Goal: Transaction & Acquisition: Purchase product/service

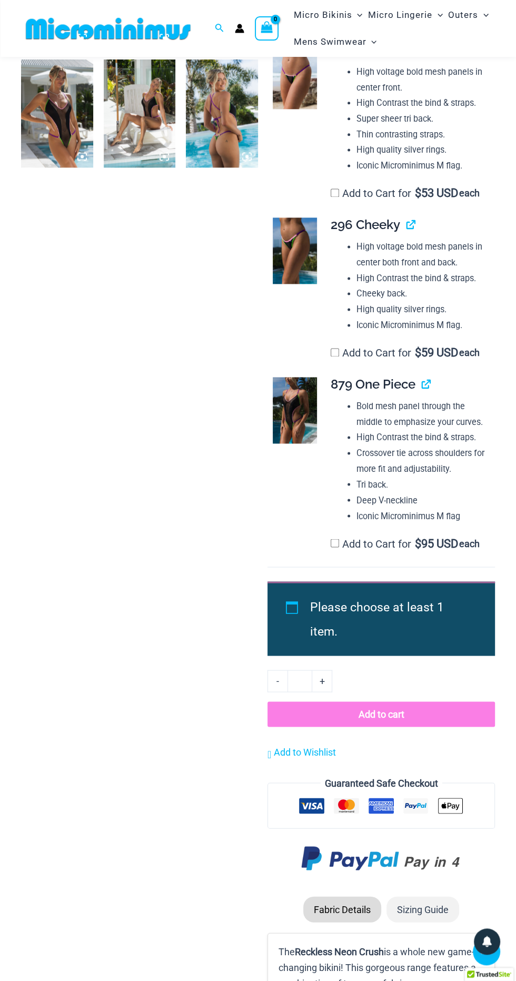
scroll to position [870, 0]
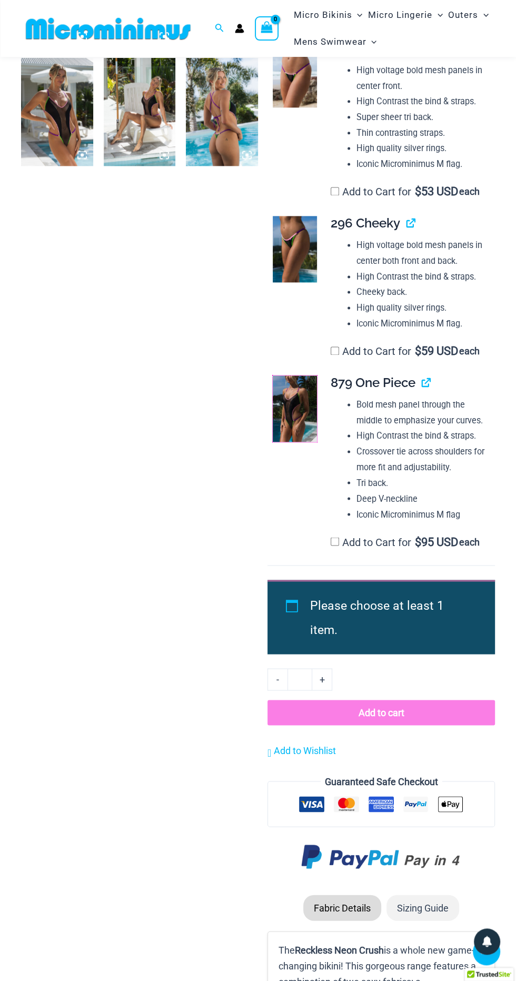
click at [308, 442] on img at bounding box center [295, 409] width 44 height 66
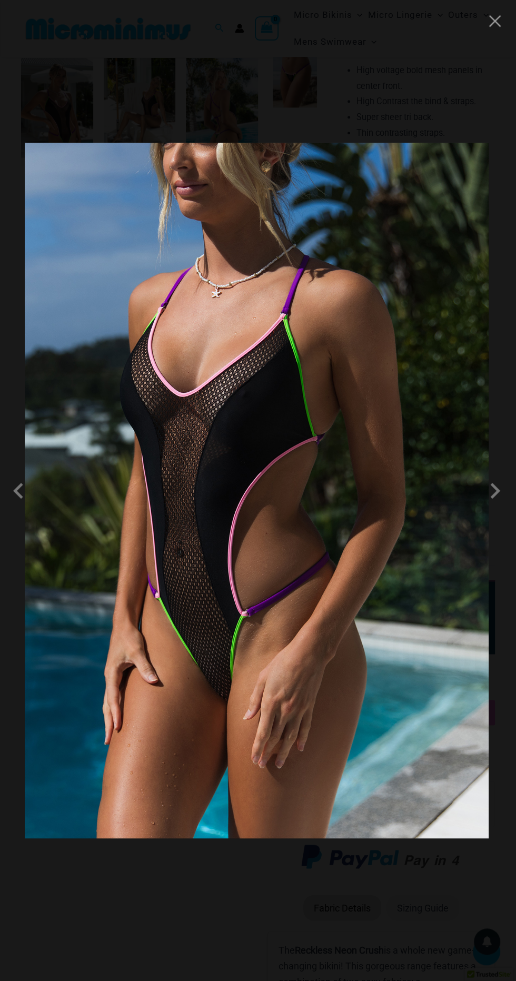
click at [402, 558] on img at bounding box center [257, 491] width 464 height 696
click at [485, 14] on div at bounding box center [258, 490] width 516 height 981
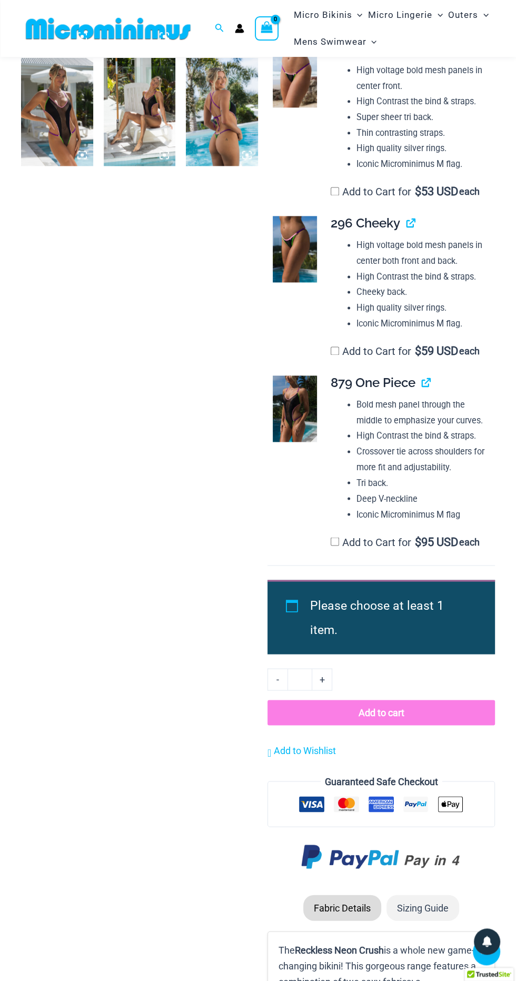
click at [453, 475] on li "Crossover tie across shoulders for more fit and adjustability." at bounding box center [422, 459] width 130 height 31
click at [422, 390] on link "View product" at bounding box center [422, 382] width 0 height 15
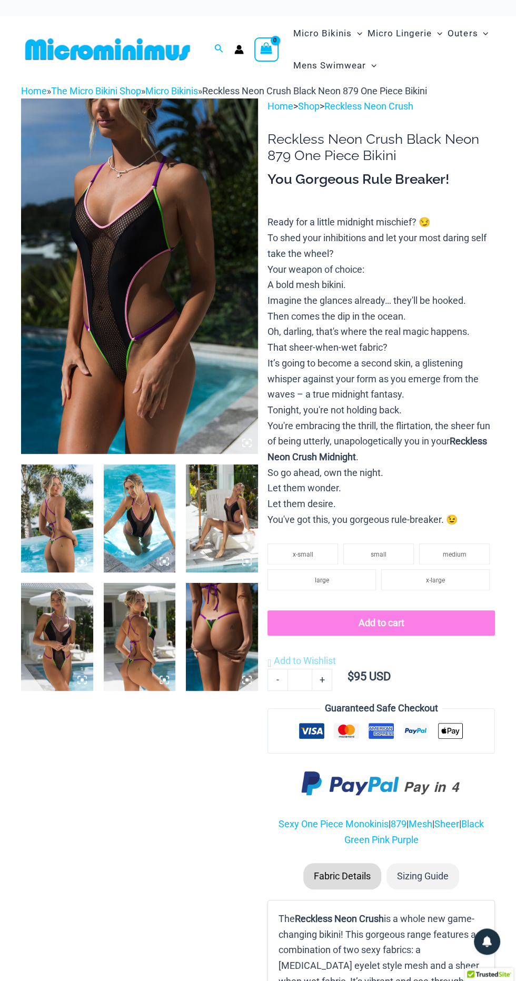
click at [78, 677] on icon at bounding box center [81, 679] width 9 height 9
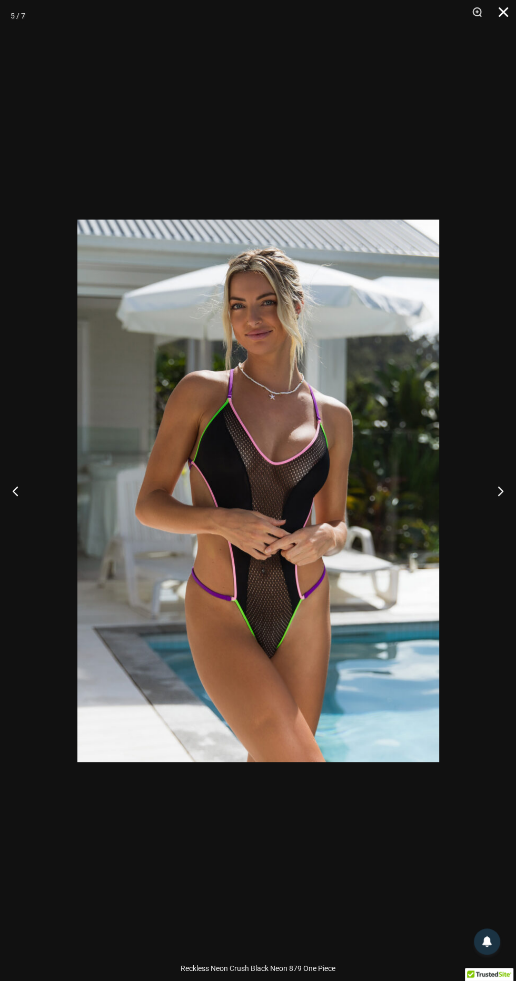
click at [506, 12] on button "Close" at bounding box center [500, 16] width 26 height 32
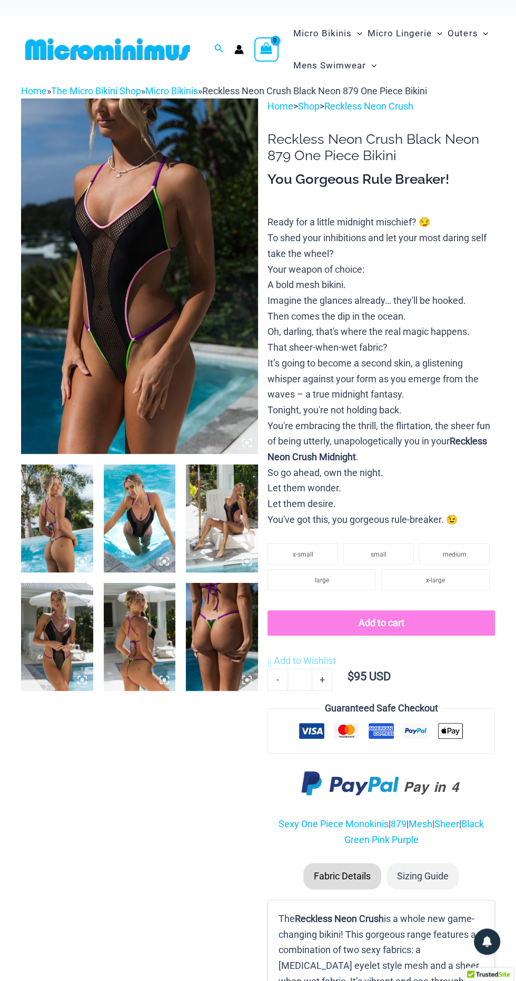
click at [153, 530] on img at bounding box center [140, 519] width 72 height 108
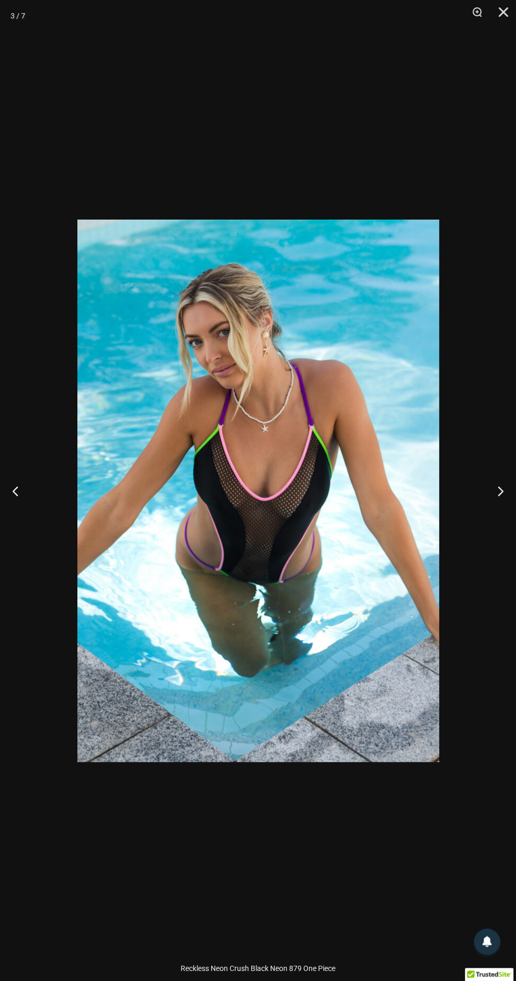
click at [503, 13] on button "Close" at bounding box center [500, 16] width 26 height 32
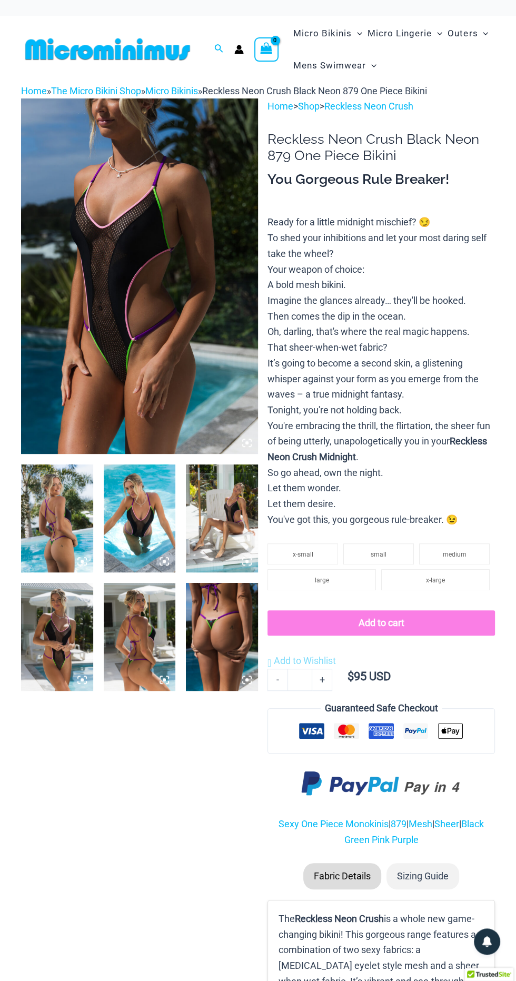
click at [241, 636] on img at bounding box center [222, 637] width 72 height 108
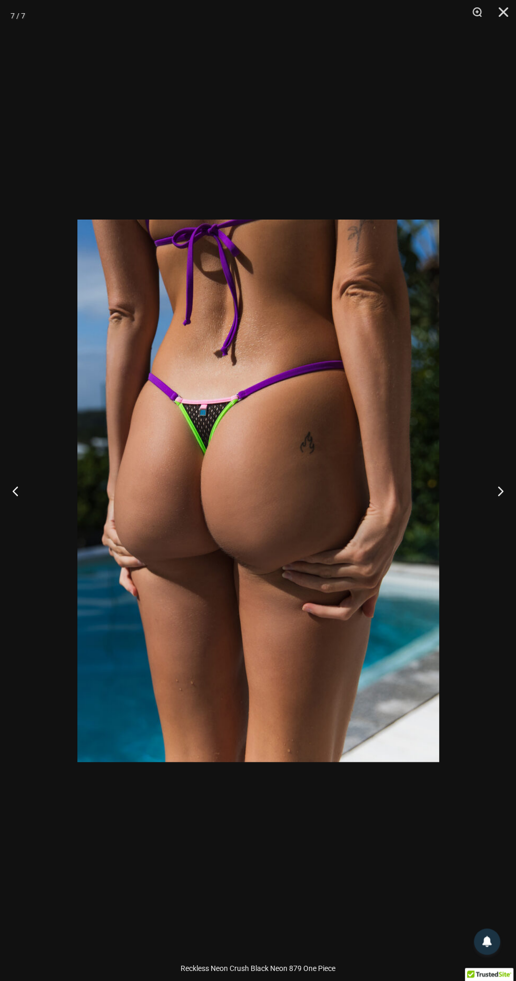
click at [504, 1] on button "Close" at bounding box center [500, 16] width 26 height 32
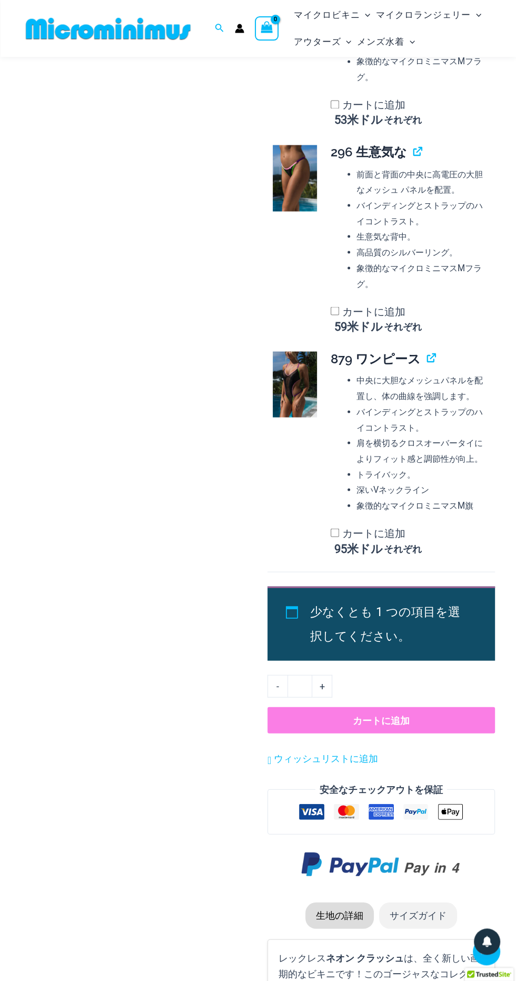
scroll to position [1195, 0]
click at [394, 379] on font "中央に大胆なメッシュパネルを配置し、体の曲線を強調します。" at bounding box center [420, 388] width 126 height 26
click at [427, 358] on link "製品を見る" at bounding box center [427, 357] width 0 height 15
